Goal: Check status: Check status

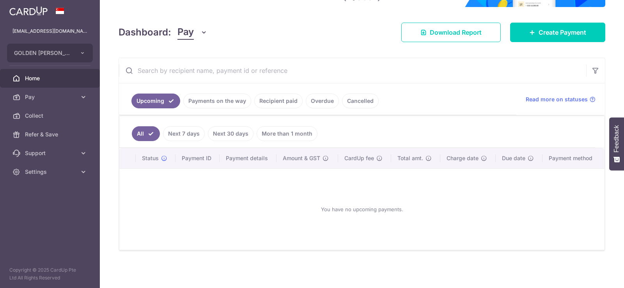
click at [230, 98] on link "Payments on the way" at bounding box center [217, 101] width 68 height 15
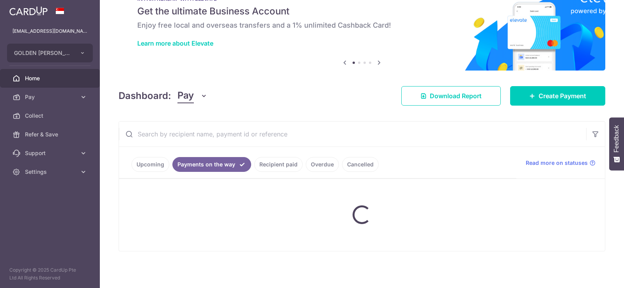
scroll to position [60, 0]
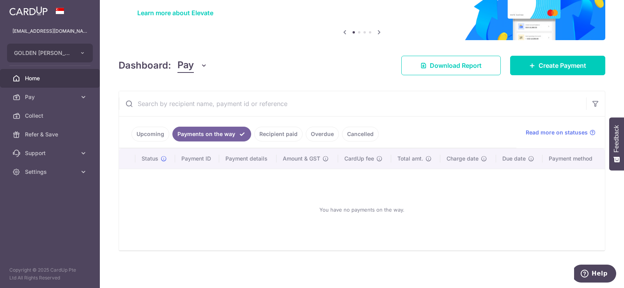
click at [362, 133] on link "Cancelled" at bounding box center [360, 134] width 37 height 15
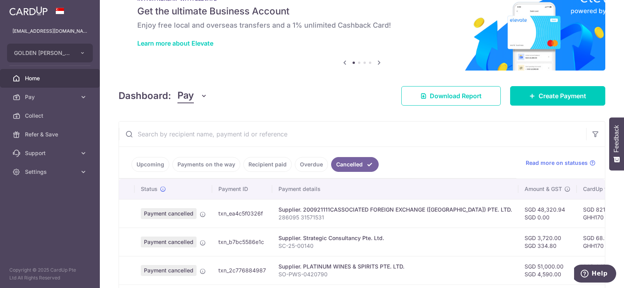
scroll to position [93, 0]
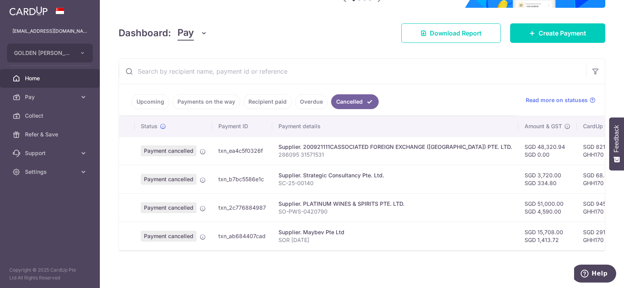
click at [310, 100] on link "Overdue" at bounding box center [311, 101] width 33 height 15
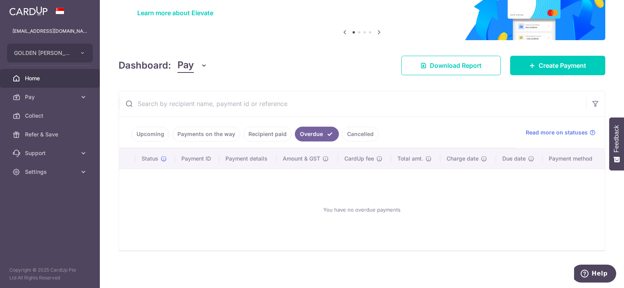
click at [265, 132] on link "Recipient paid" at bounding box center [267, 134] width 48 height 15
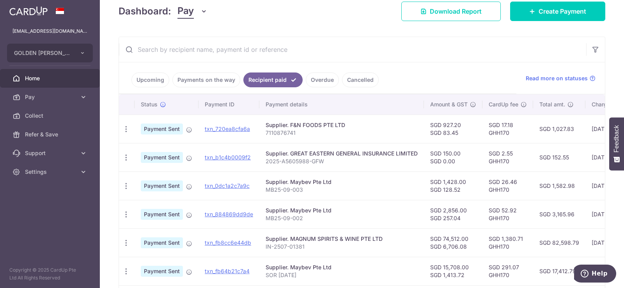
scroll to position [132, 0]
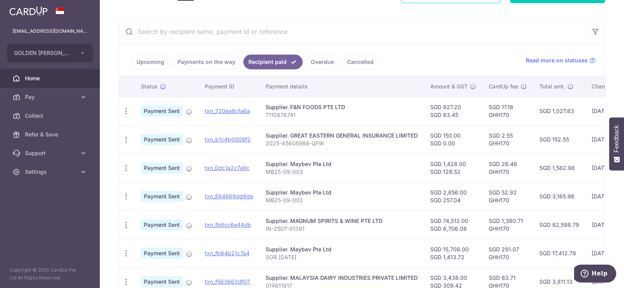
click at [146, 62] on link "Upcoming" at bounding box center [150, 62] width 38 height 15
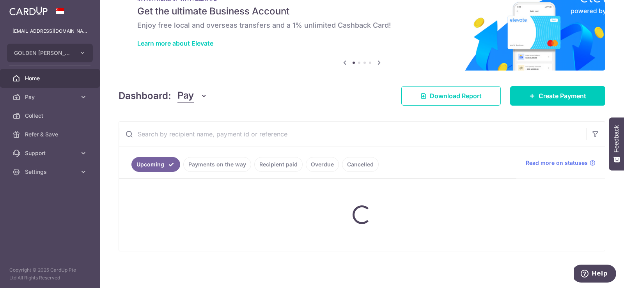
scroll to position [93, 0]
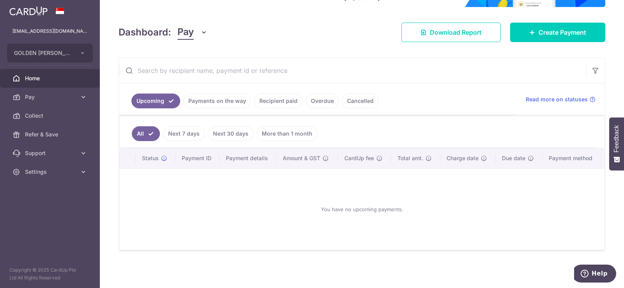
click at [209, 101] on link "Payments on the way" at bounding box center [217, 101] width 68 height 15
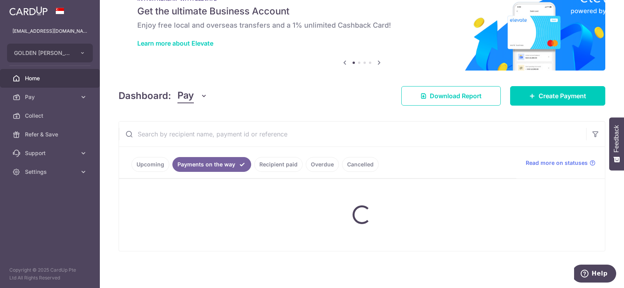
scroll to position [60, 0]
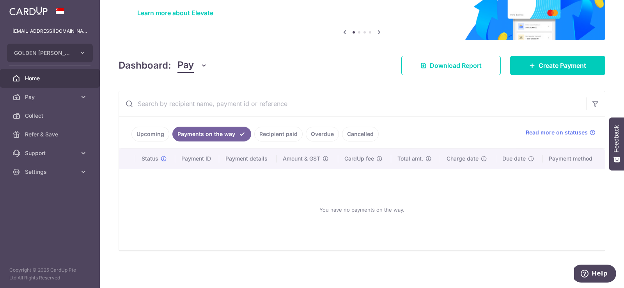
click at [368, 135] on link "Cancelled" at bounding box center [360, 134] width 37 height 15
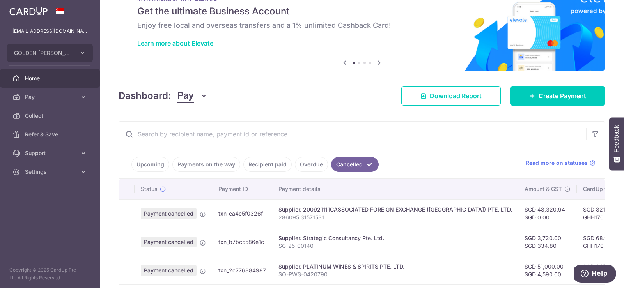
scroll to position [96, 0]
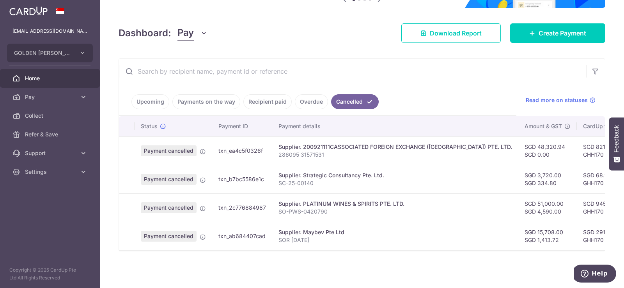
click at [309, 98] on link "Overdue" at bounding box center [311, 101] width 33 height 15
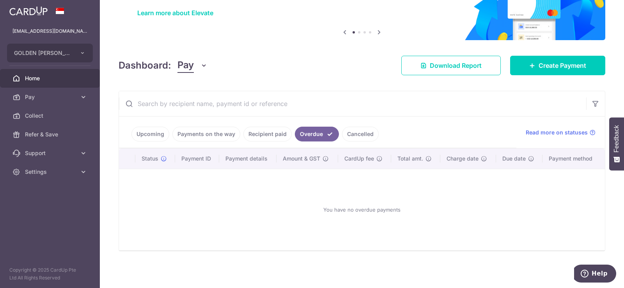
click at [275, 135] on link "Recipient paid" at bounding box center [267, 134] width 48 height 15
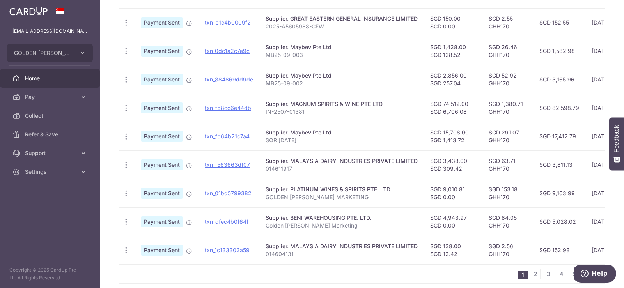
scroll to position [286, 0]
